Goal: Find specific page/section: Find specific page/section

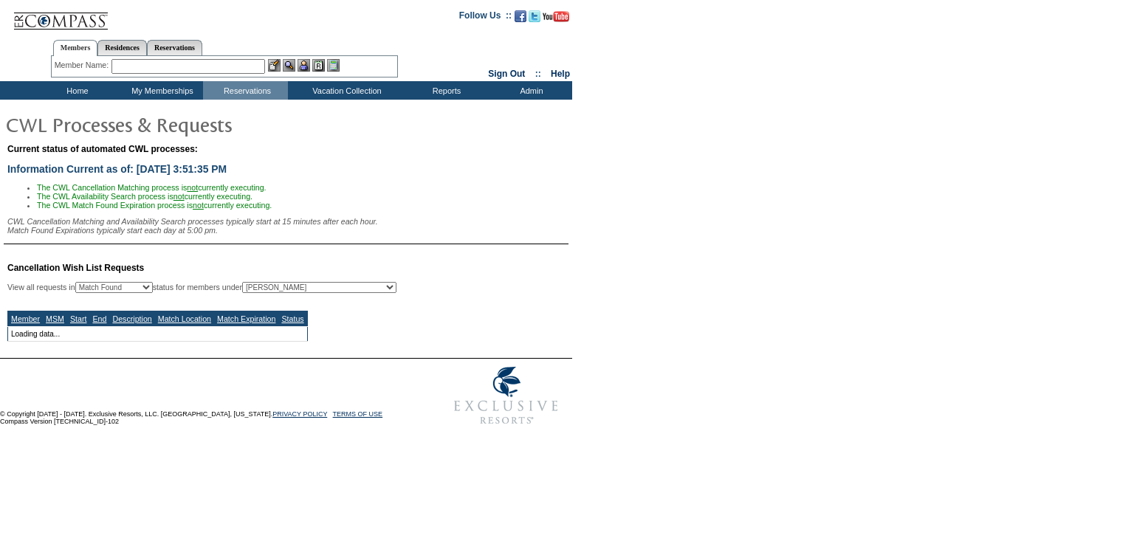
select select "50"
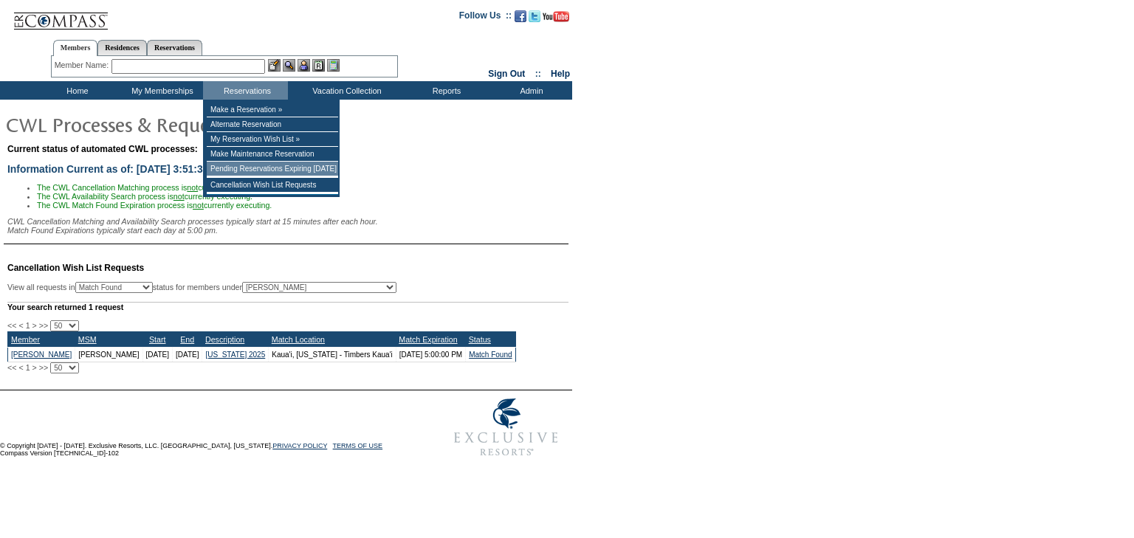
click at [249, 170] on td "Pending Reservations Expiring [DATE]" at bounding box center [272, 169] width 131 height 15
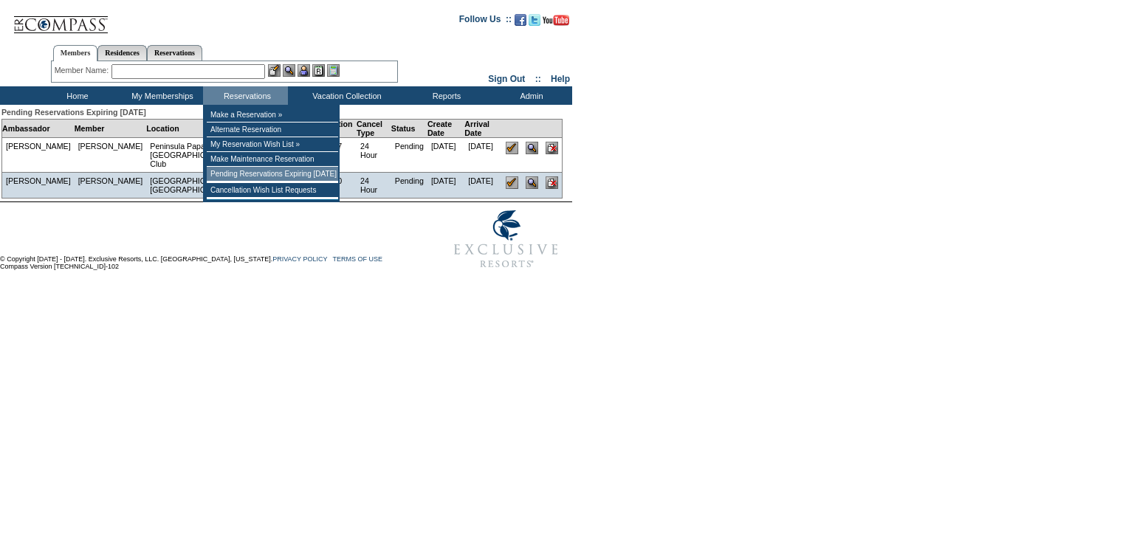
click at [246, 180] on td "Pending Reservations Expiring [DATE]" at bounding box center [272, 174] width 131 height 15
